Goal: Transaction & Acquisition: Purchase product/service

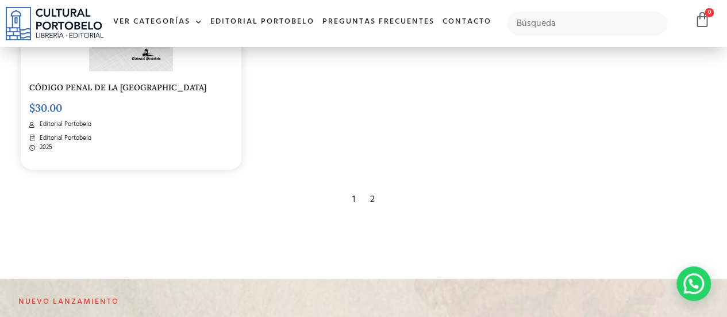
scroll to position [1833, 0]
click at [369, 208] on div "2" at bounding box center [373, 200] width 16 height 25
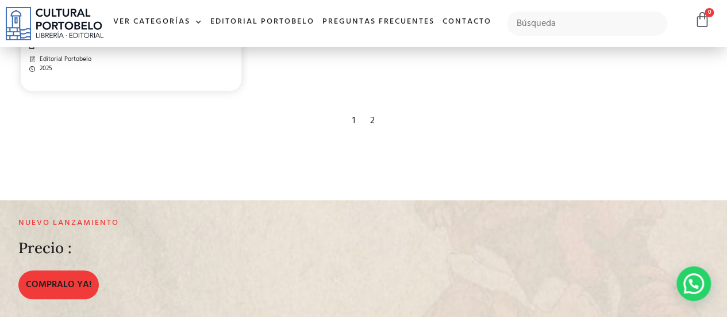
scroll to position [473, 0]
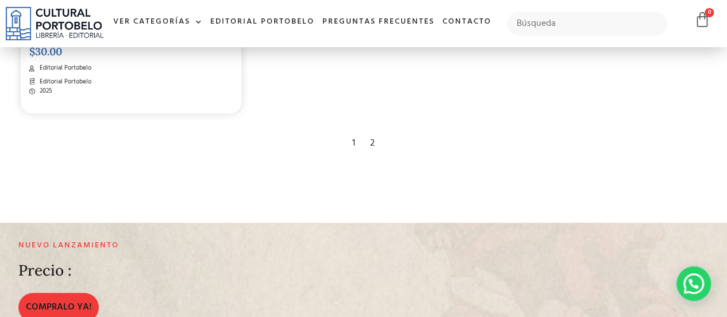
click at [355, 143] on div "1" at bounding box center [354, 143] width 14 height 25
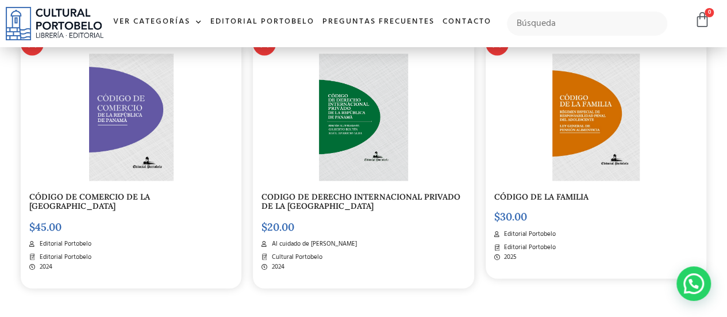
scroll to position [920, 0]
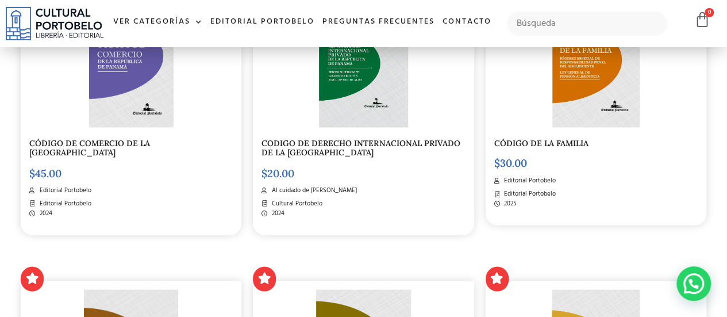
click at [305, 189] on span "Al cuidado de [PERSON_NAME]" at bounding box center [313, 190] width 88 height 10
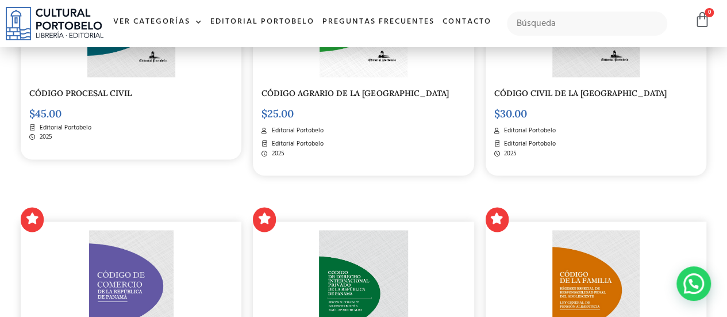
scroll to position [805, 0]
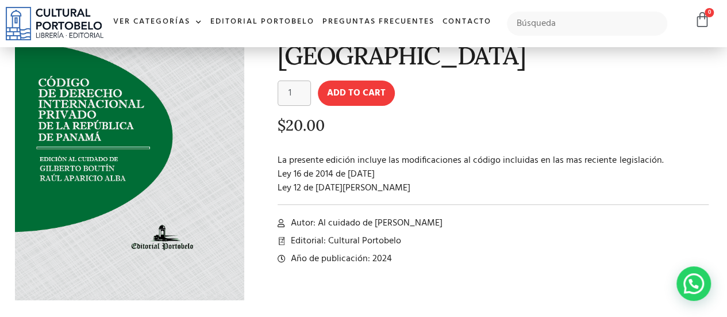
scroll to position [58, 0]
